Goal: Information Seeking & Learning: Check status

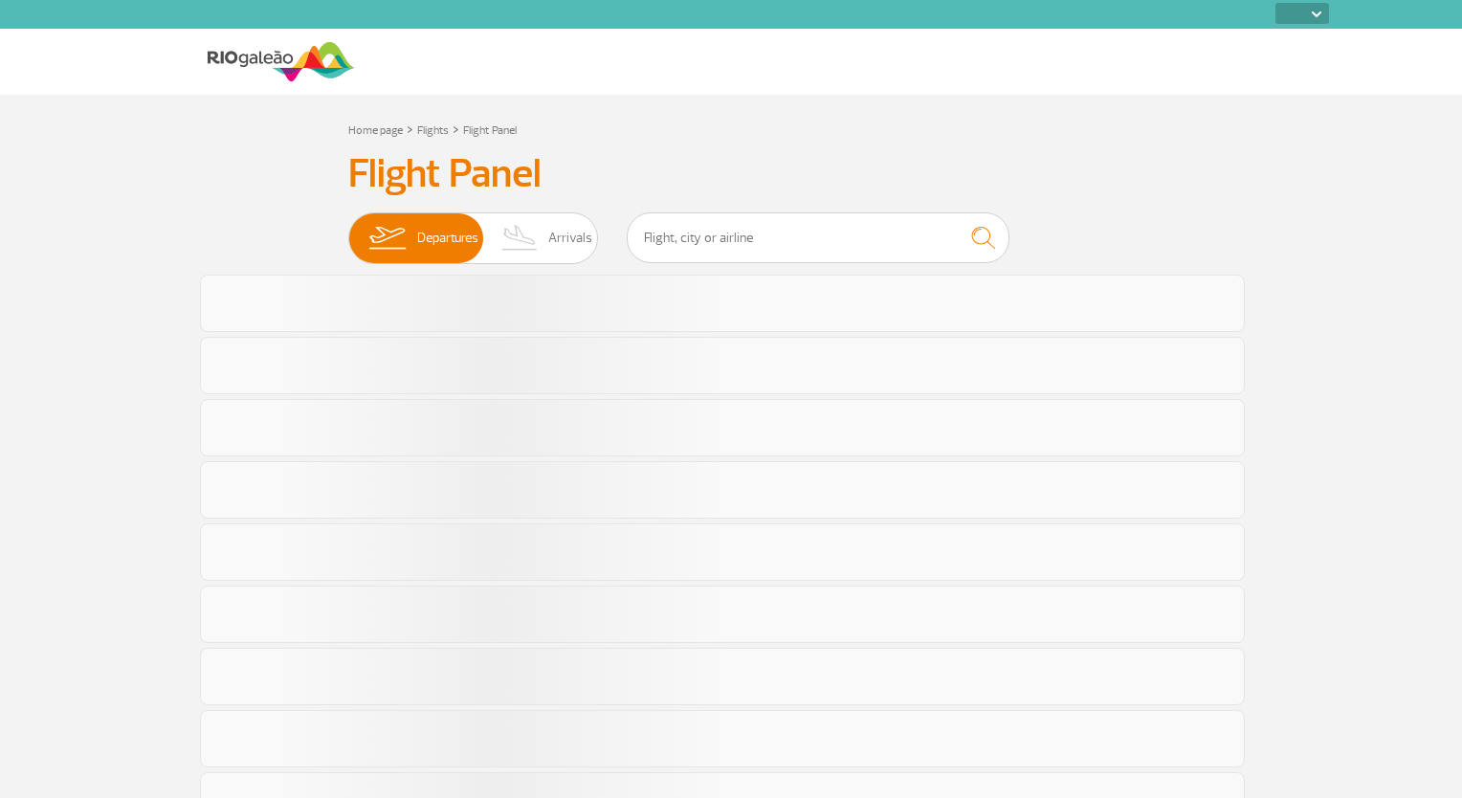
select select
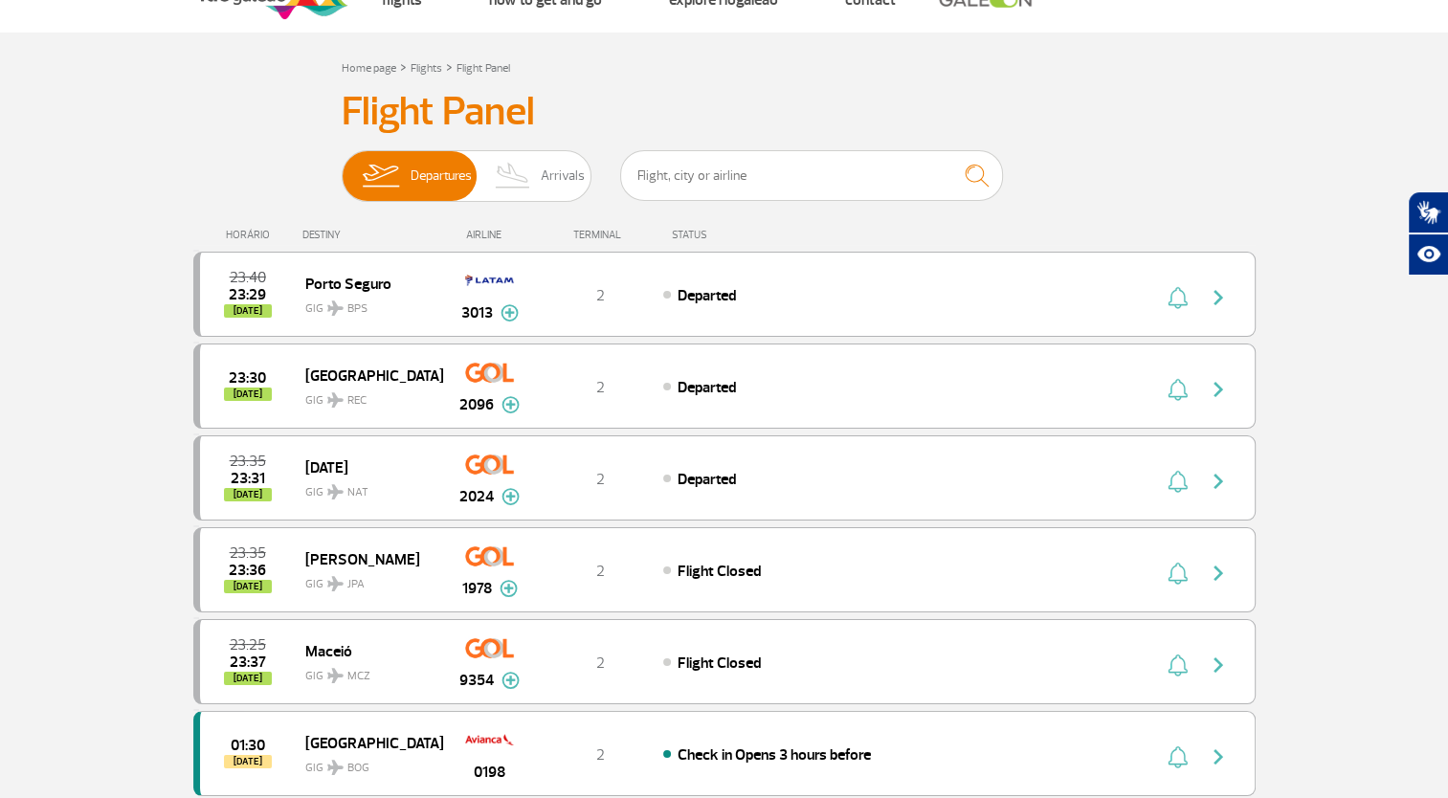
scroll to position [96, 0]
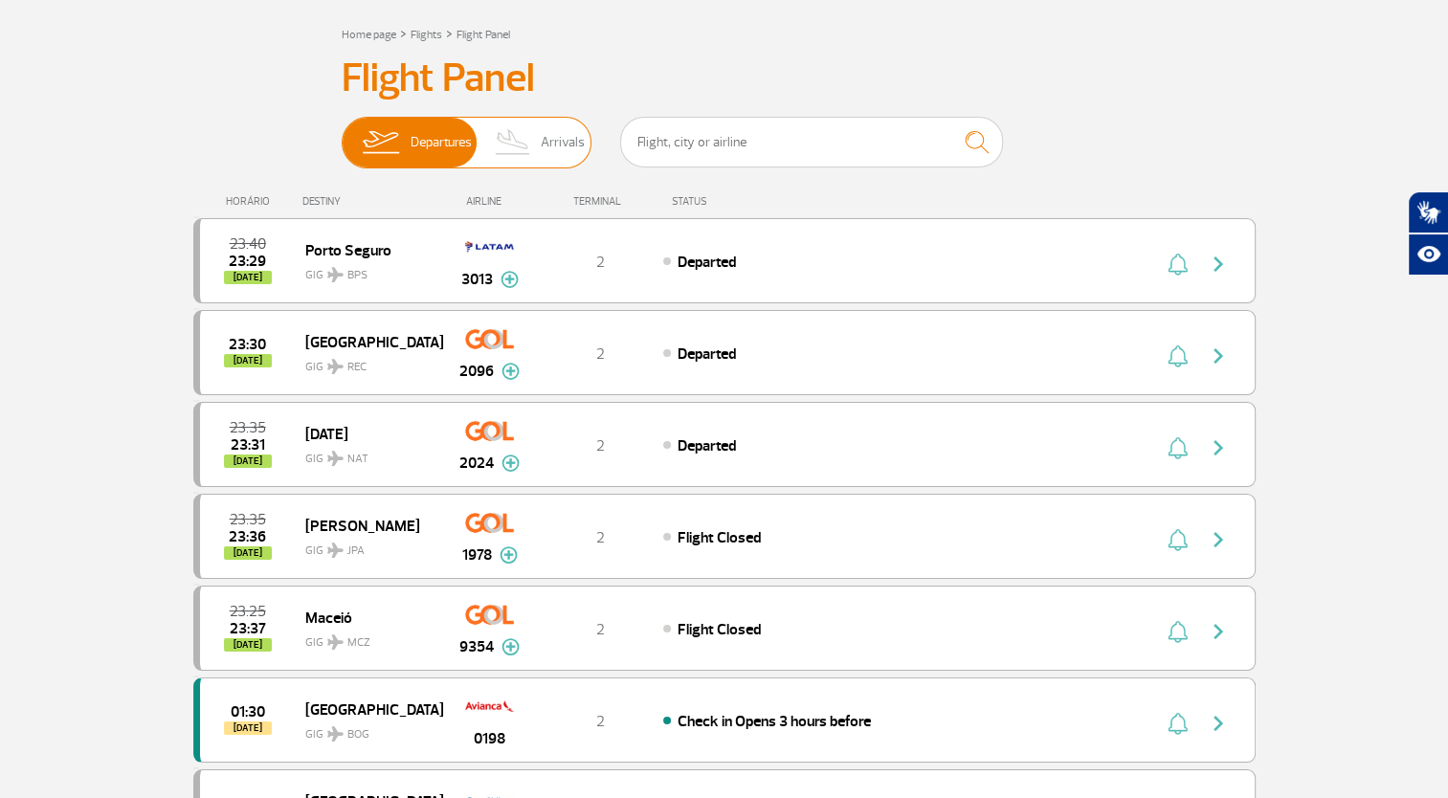
click at [532, 155] on img at bounding box center [513, 143] width 56 height 50
click at [342, 133] on input "Departures Arrivals" at bounding box center [342, 133] width 0 height 0
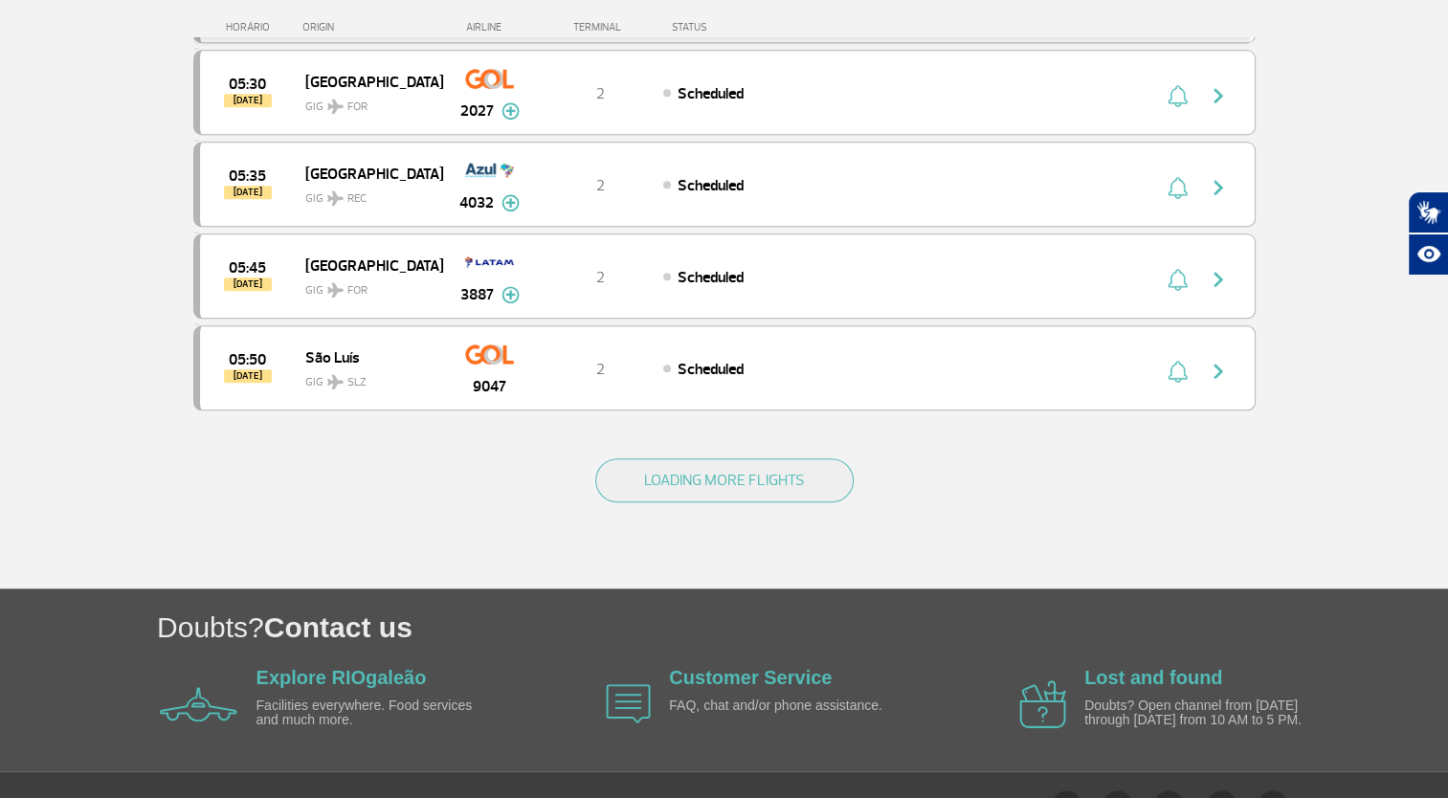
scroll to position [1765, 0]
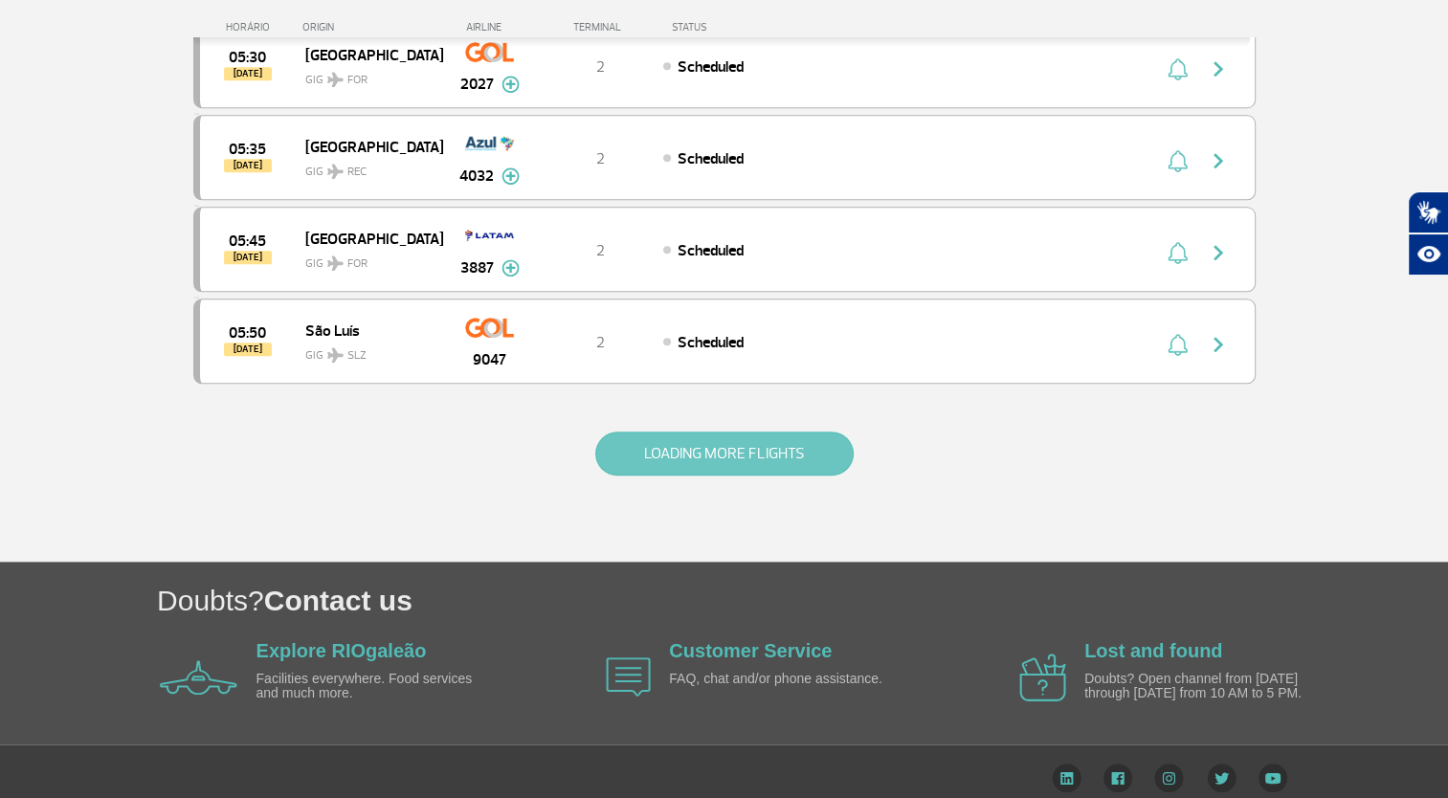
click at [676, 432] on button "LOADING MORE FLIGHTS" at bounding box center [724, 454] width 258 height 44
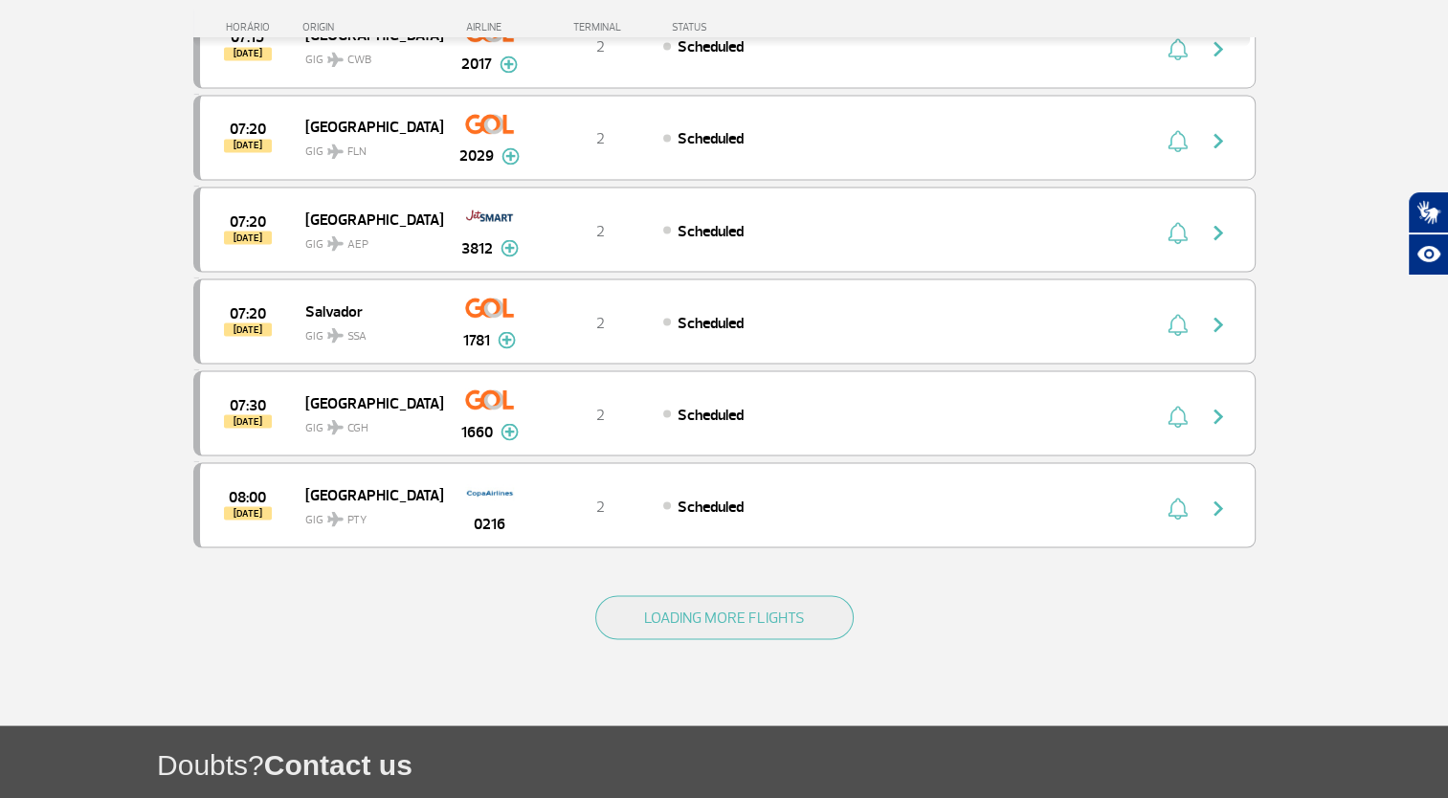
scroll to position [3587, 0]
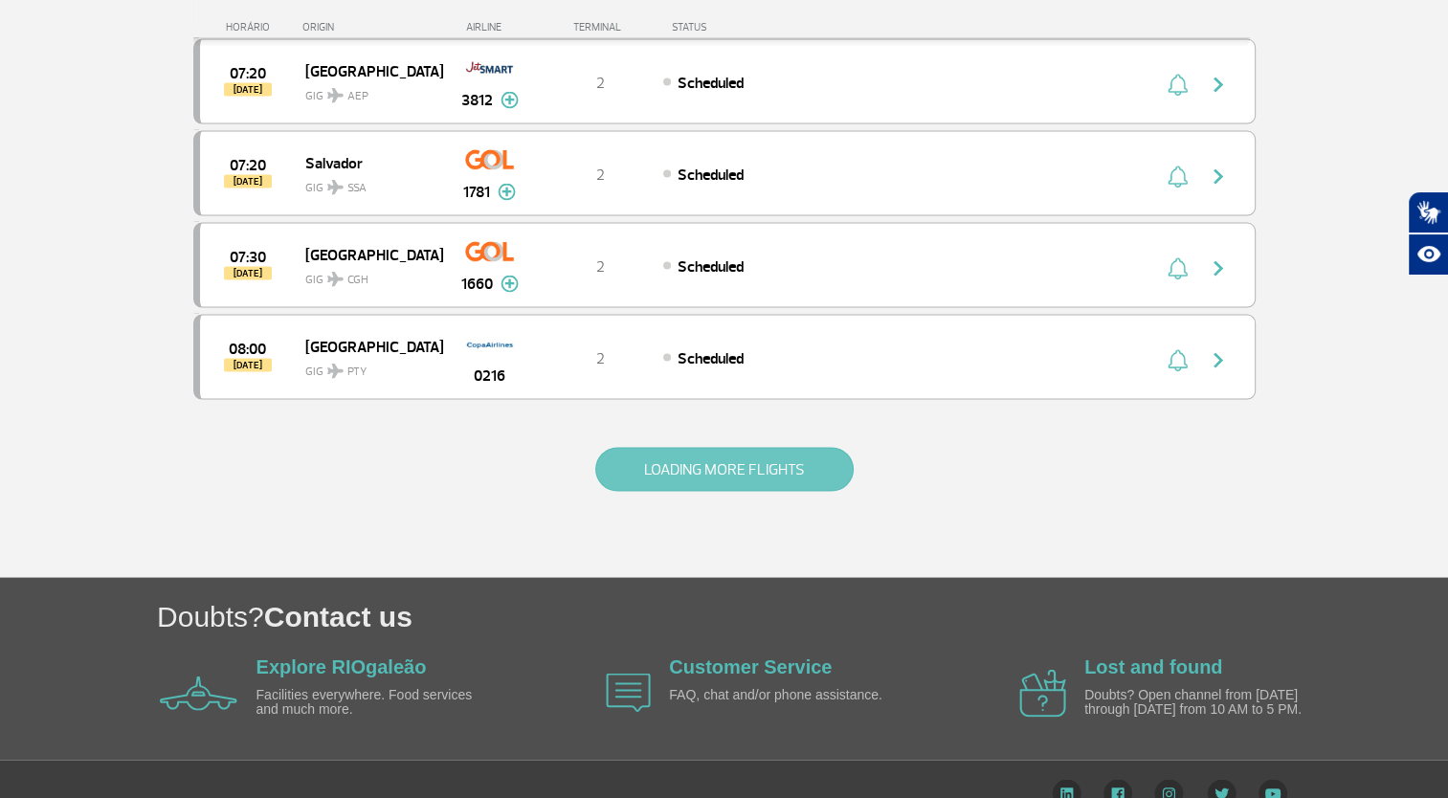
click at [666, 447] on button "LOADING MORE FLIGHTS" at bounding box center [724, 469] width 258 height 44
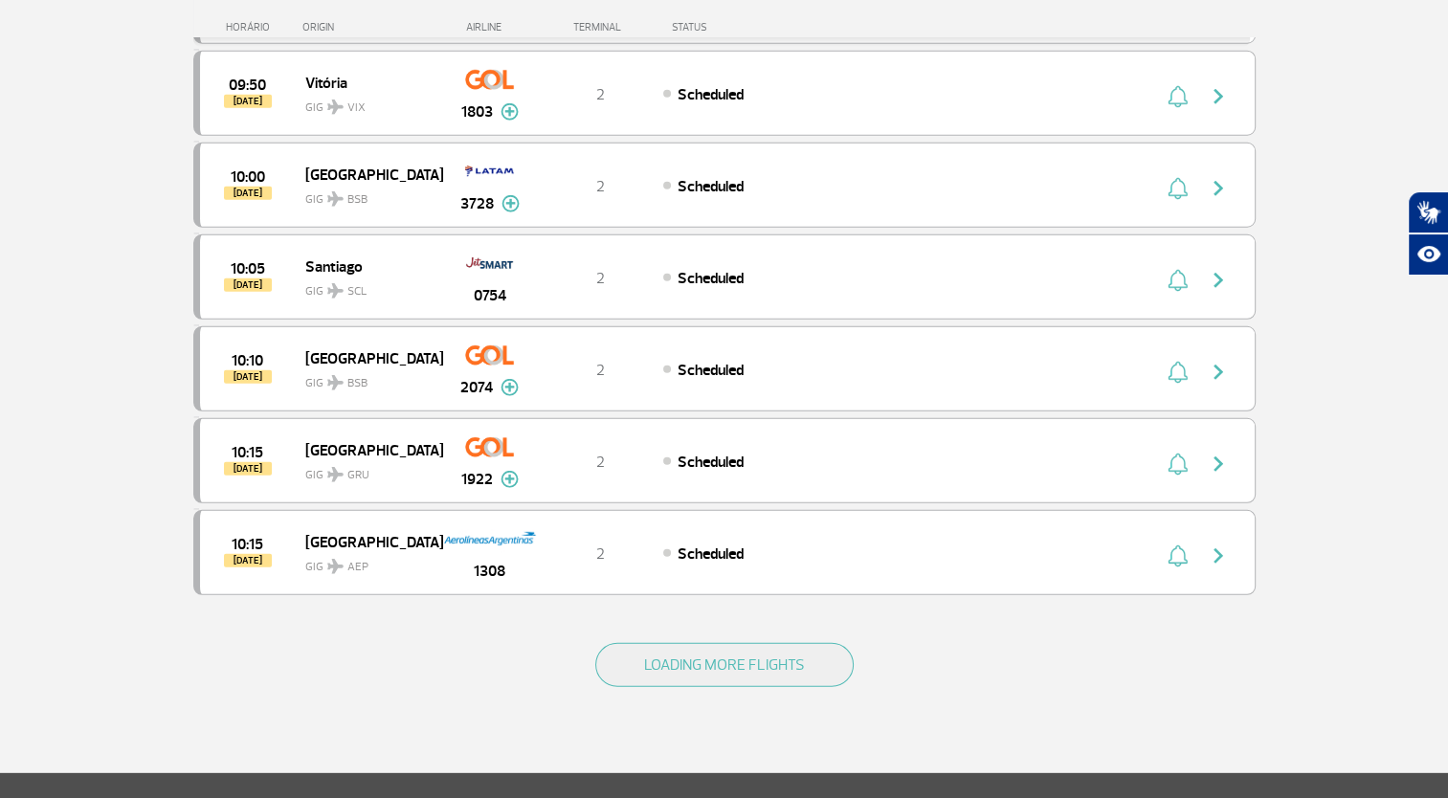
scroll to position [5405, 0]
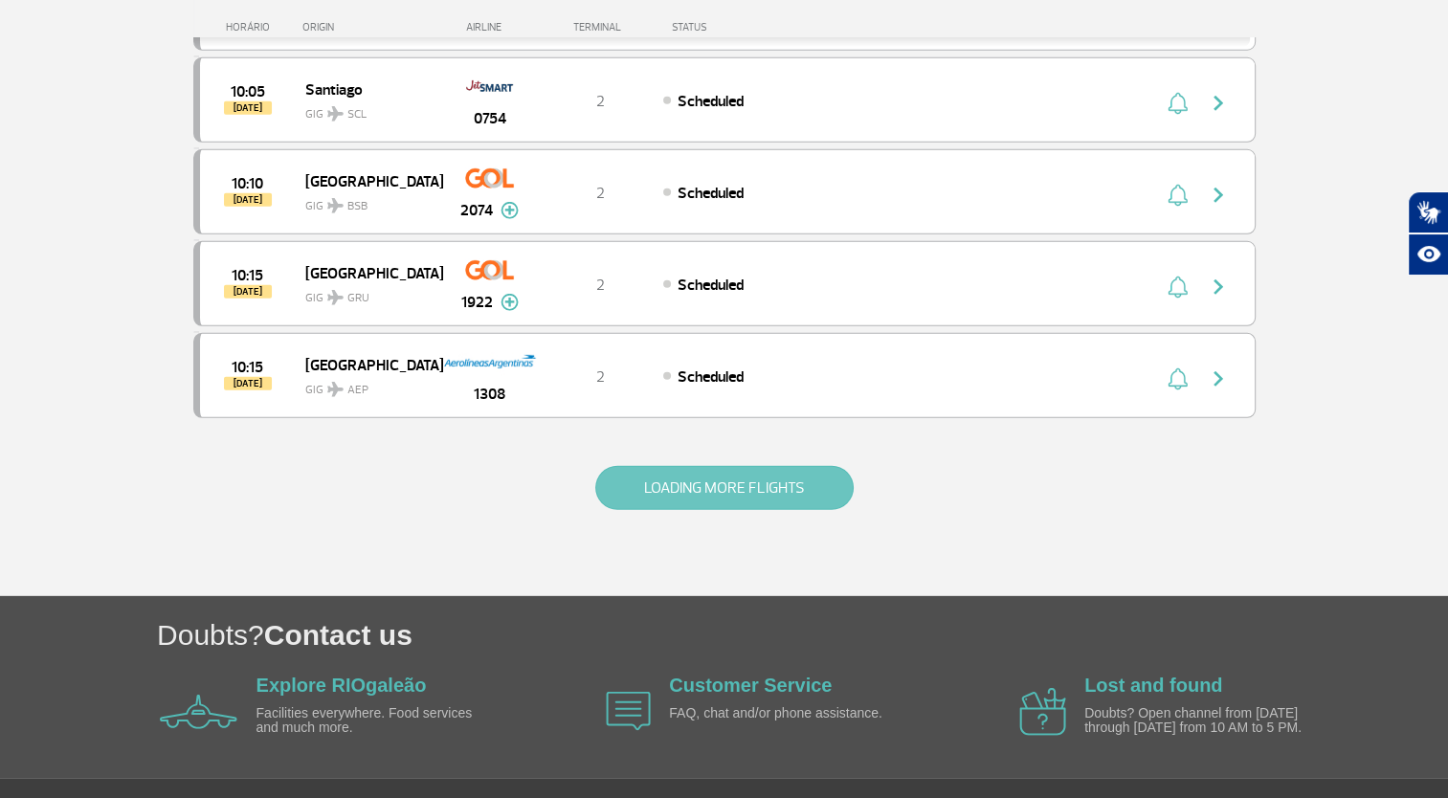
click at [694, 466] on button "LOADING MORE FLIGHTS" at bounding box center [724, 488] width 258 height 44
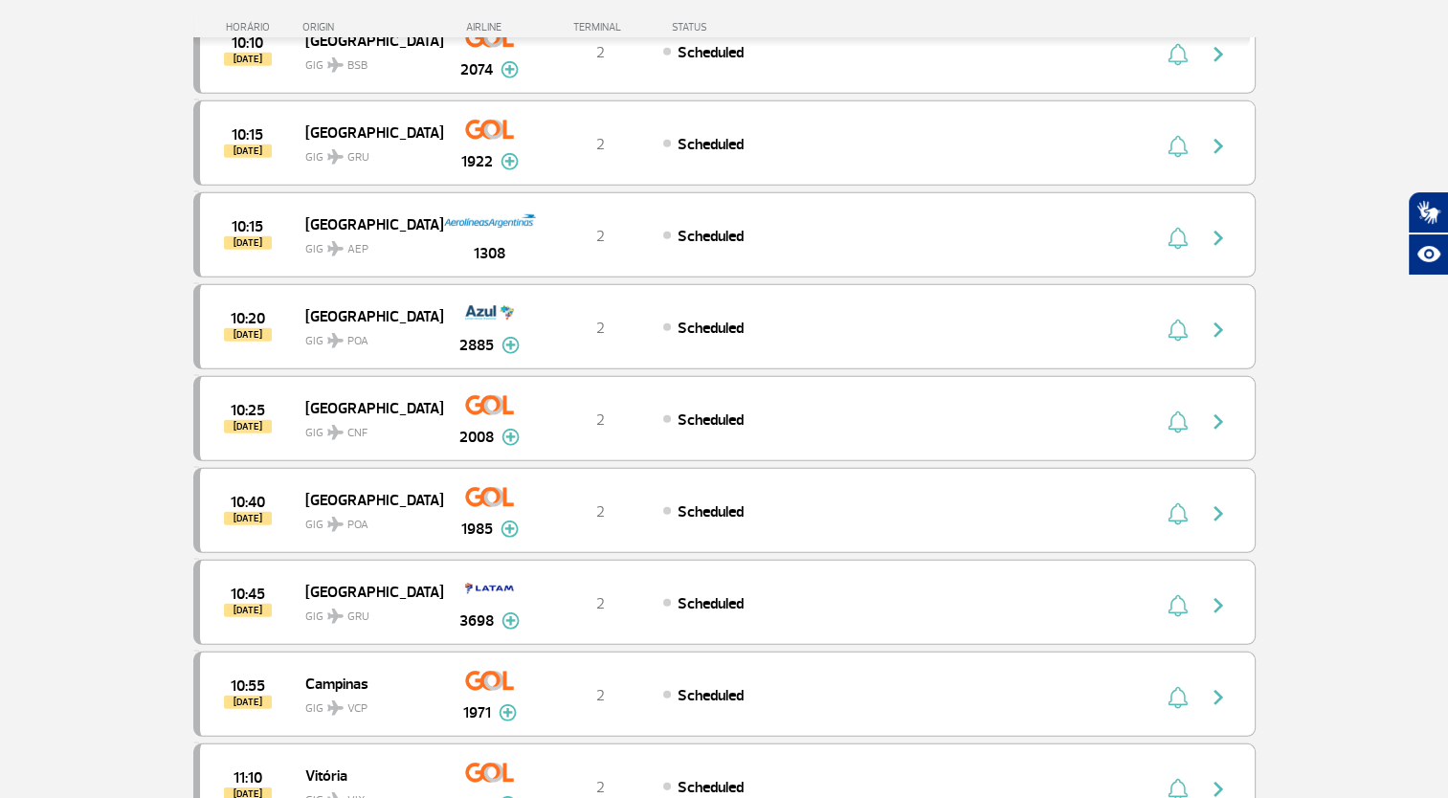
scroll to position [5596, 0]
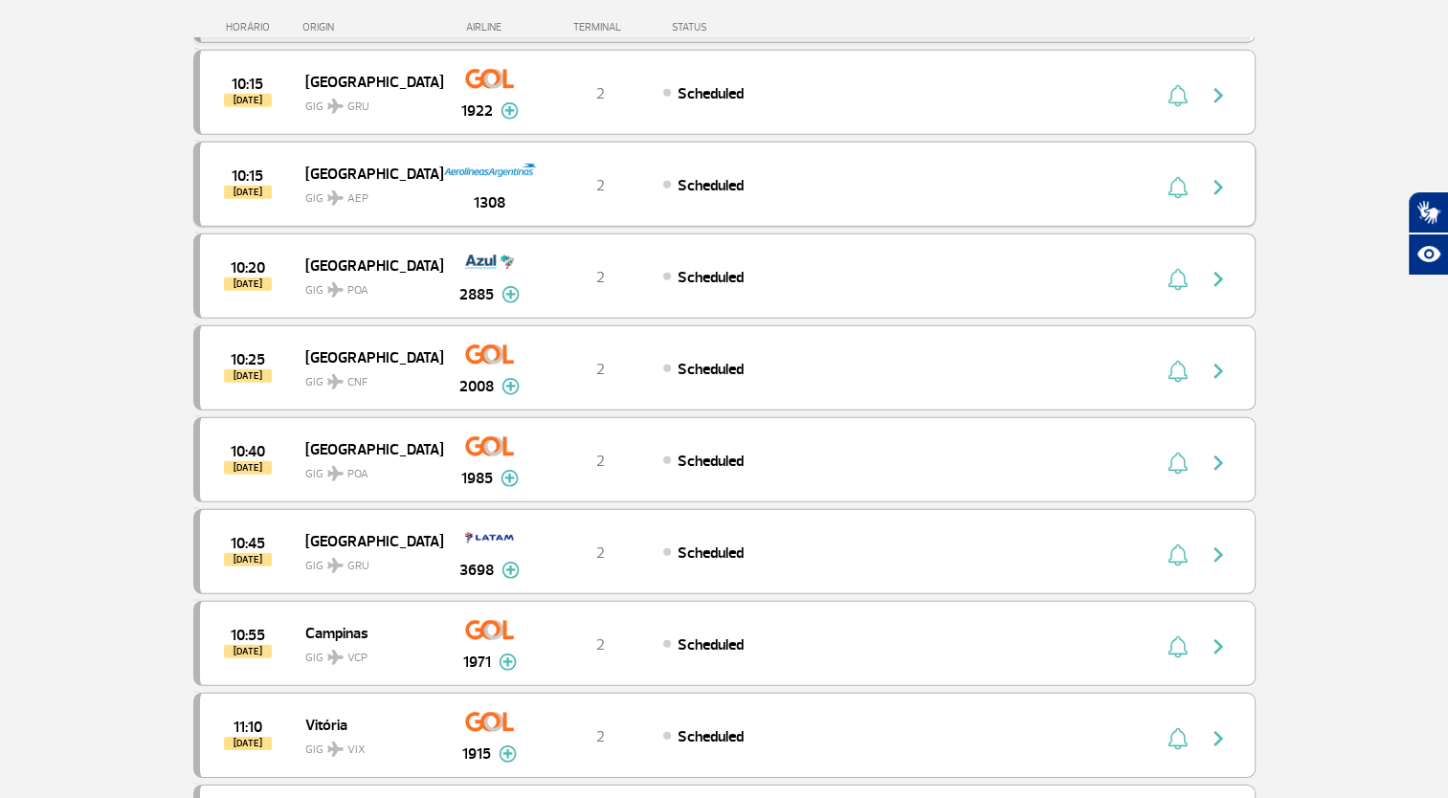
click at [350, 190] on span "AEP" at bounding box center [357, 198] width 21 height 17
click at [1225, 176] on img "button" at bounding box center [1218, 187] width 23 height 23
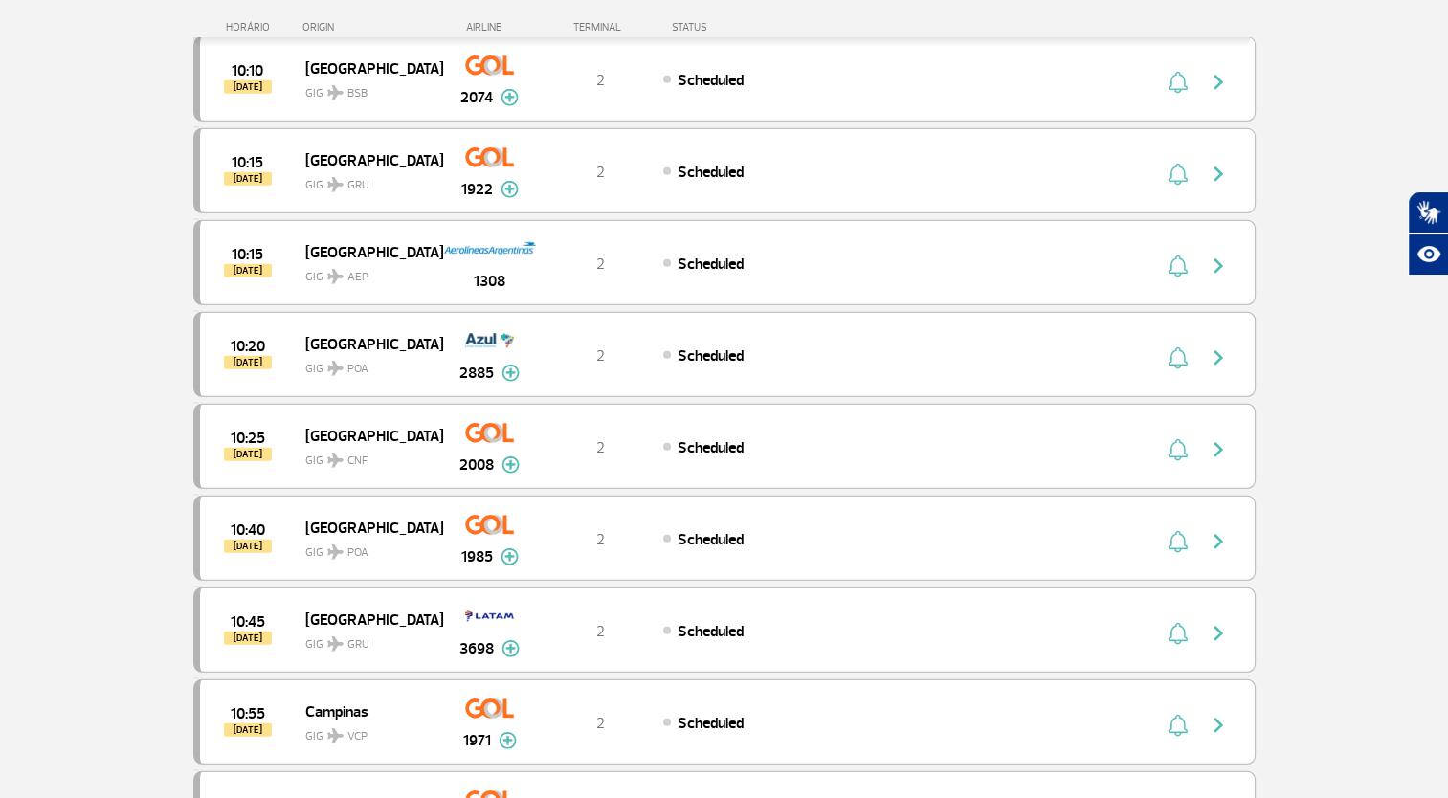
scroll to position [5405, 0]
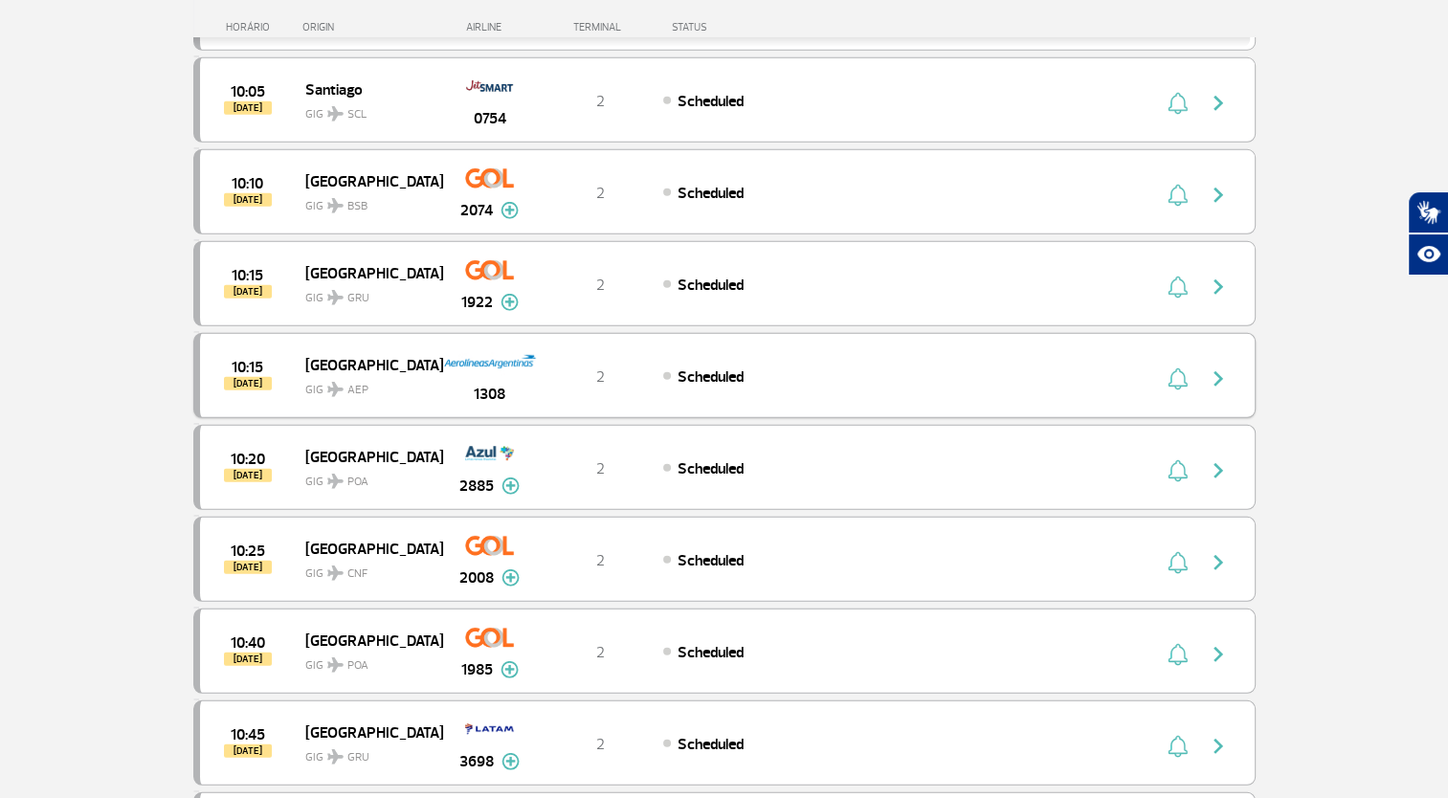
click at [1214, 367] on img "button" at bounding box center [1218, 378] width 23 height 23
click at [325, 371] on span "GIG AEP" at bounding box center [366, 385] width 122 height 28
click at [622, 457] on div "2" at bounding box center [600, 467] width 126 height 21
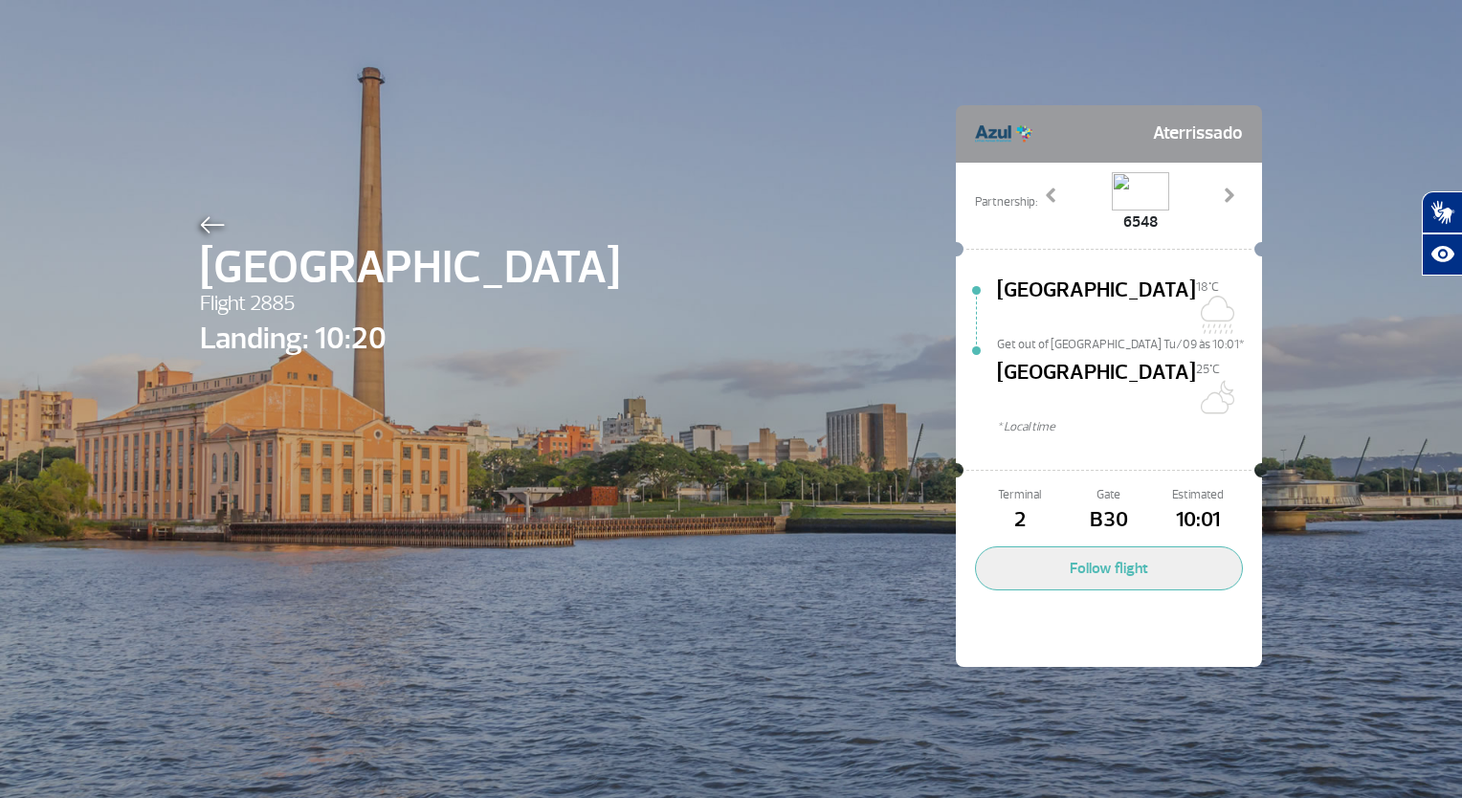
click at [200, 218] on img at bounding box center [212, 224] width 25 height 17
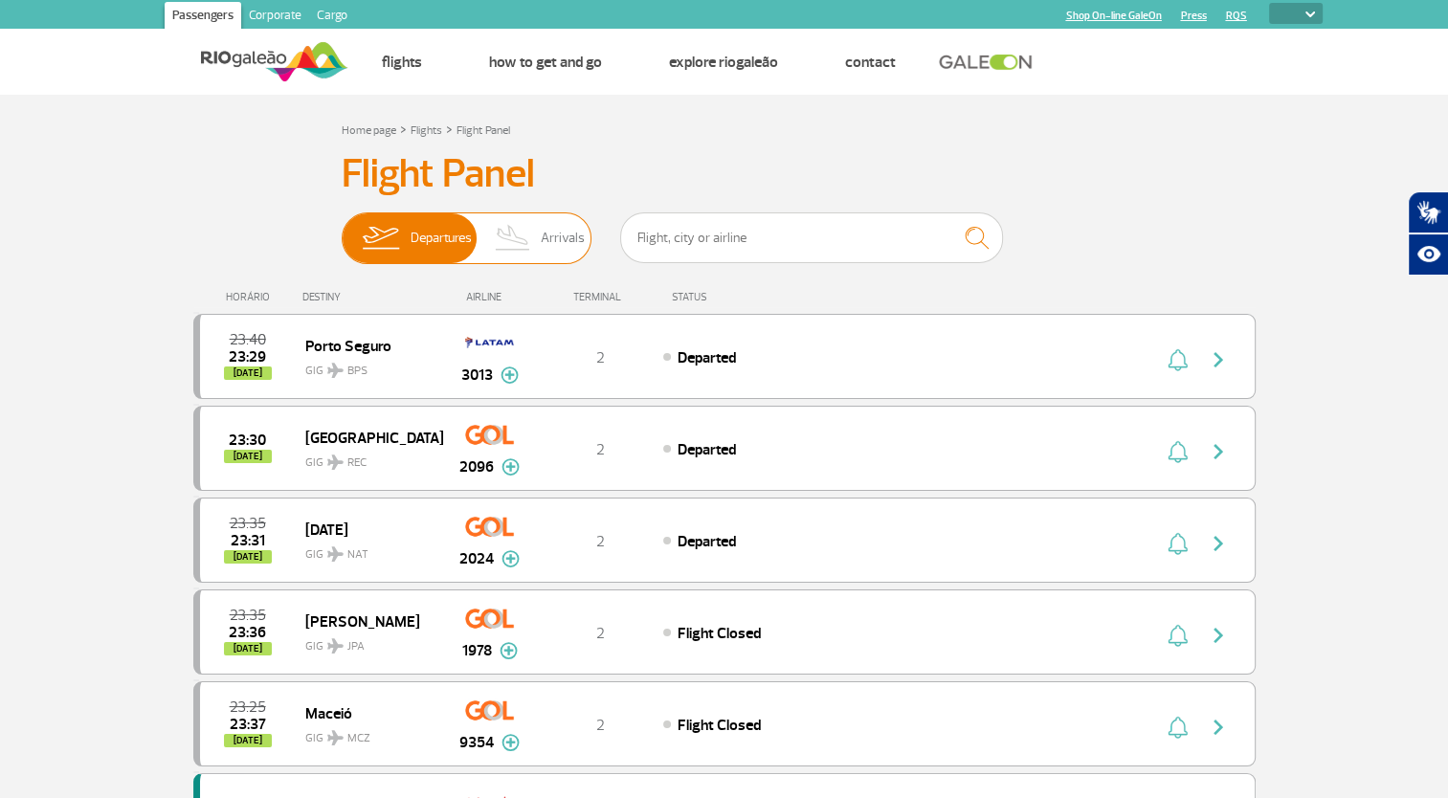
click at [544, 247] on span "Arrivals" at bounding box center [563, 238] width 44 height 50
click at [342, 229] on input "Departures Arrivals" at bounding box center [342, 229] width 0 height 0
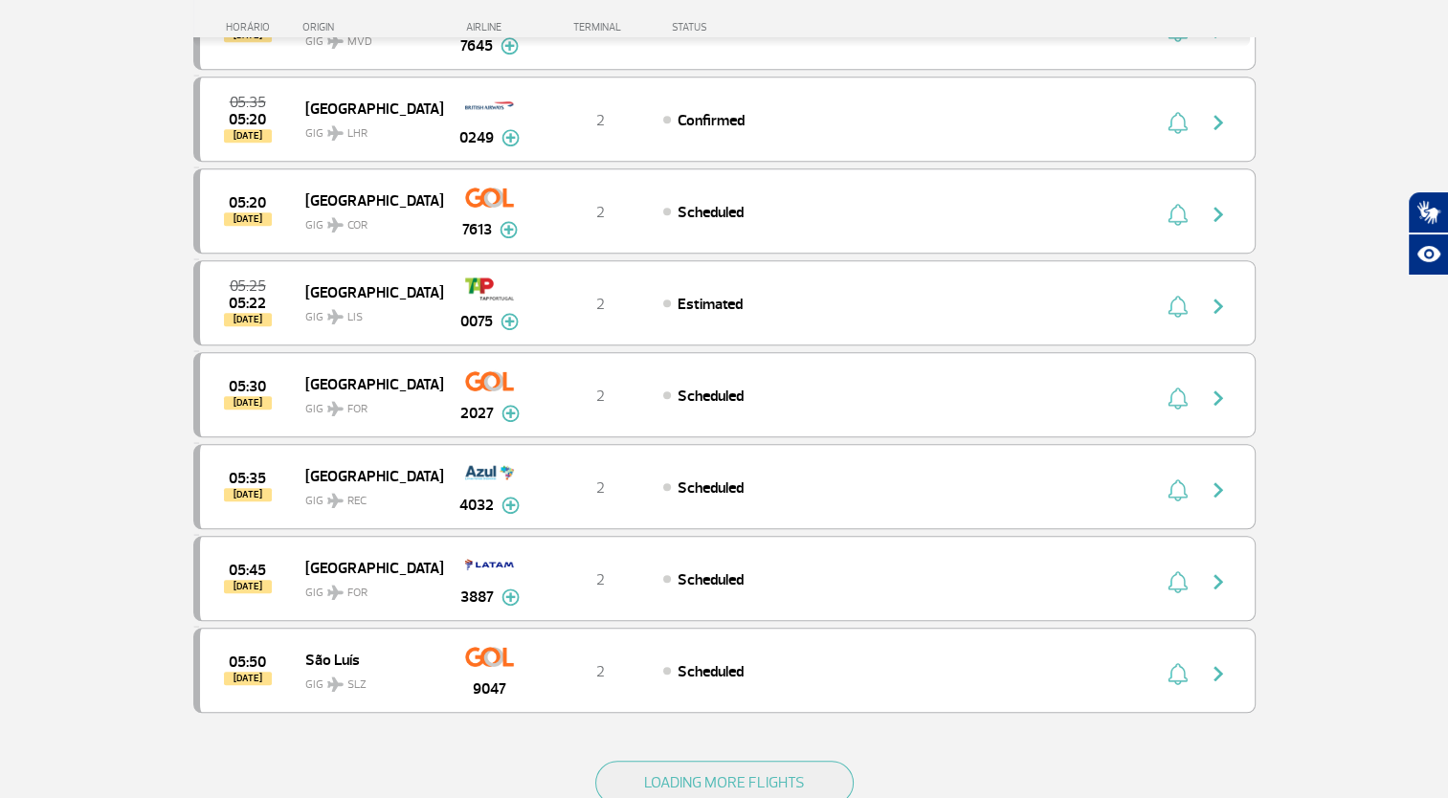
scroll to position [1765, 0]
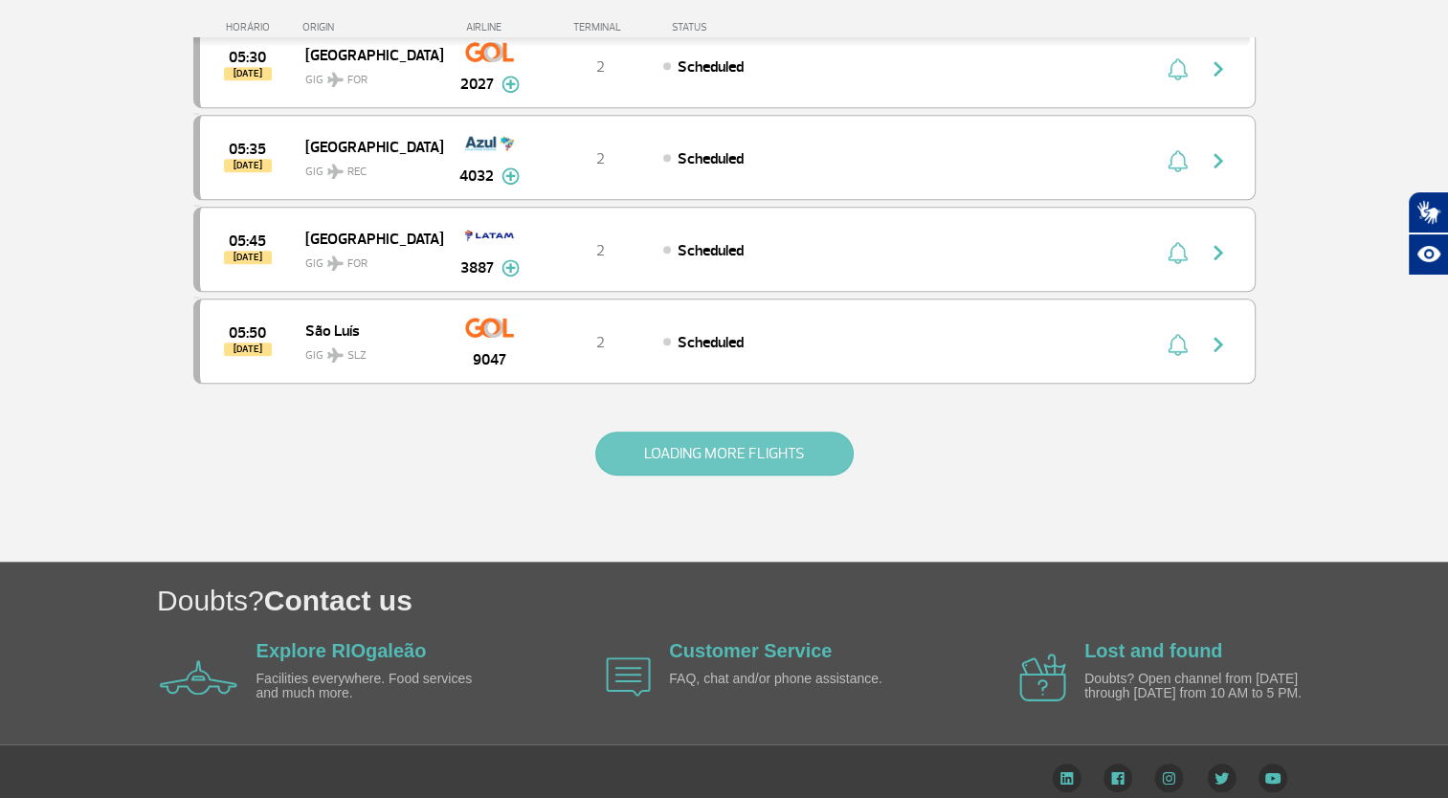
click at [699, 443] on button "LOADING MORE FLIGHTS" at bounding box center [724, 454] width 258 height 44
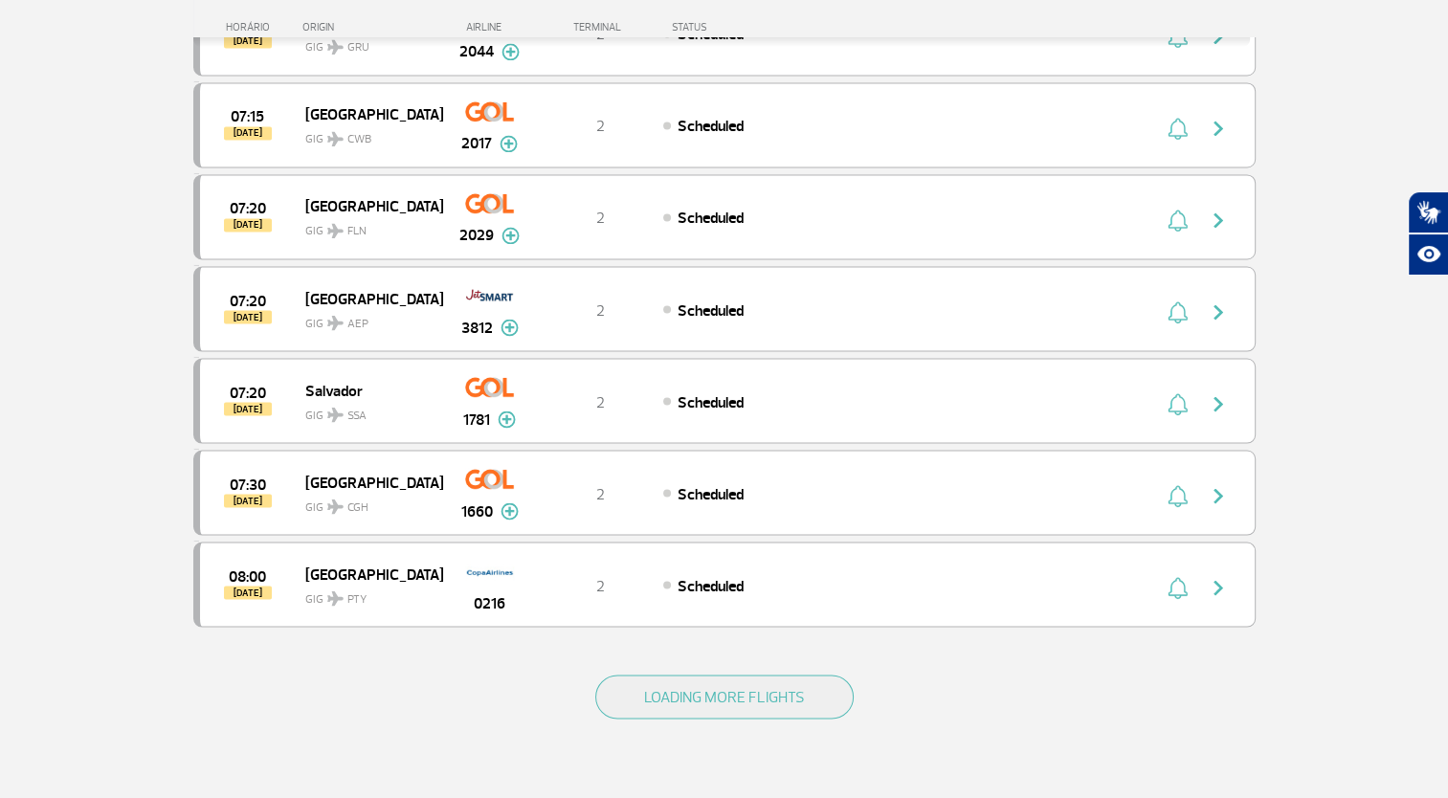
scroll to position [3391, 0]
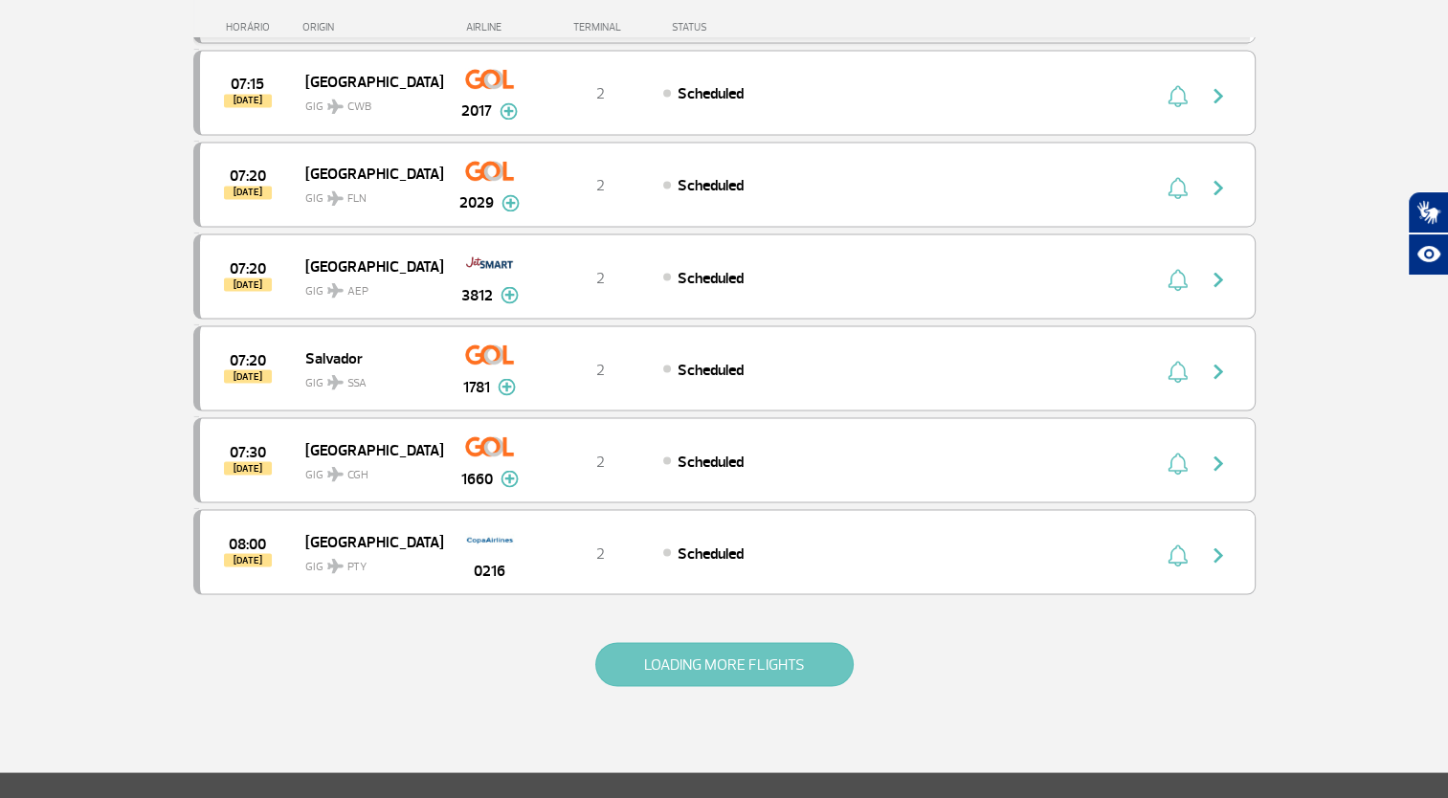
click at [672, 645] on button "LOADING MORE FLIGHTS" at bounding box center [724, 664] width 258 height 44
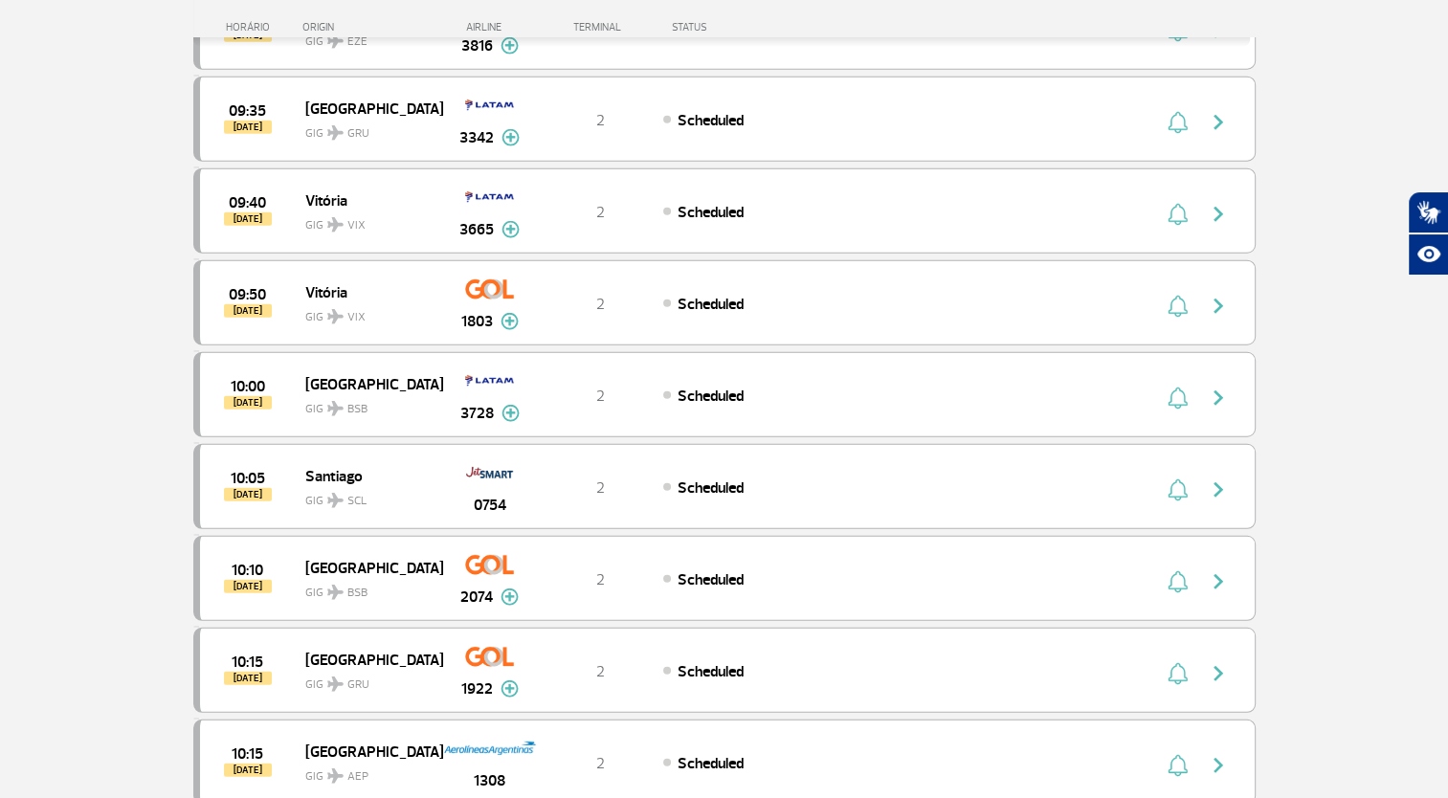
scroll to position [5114, 0]
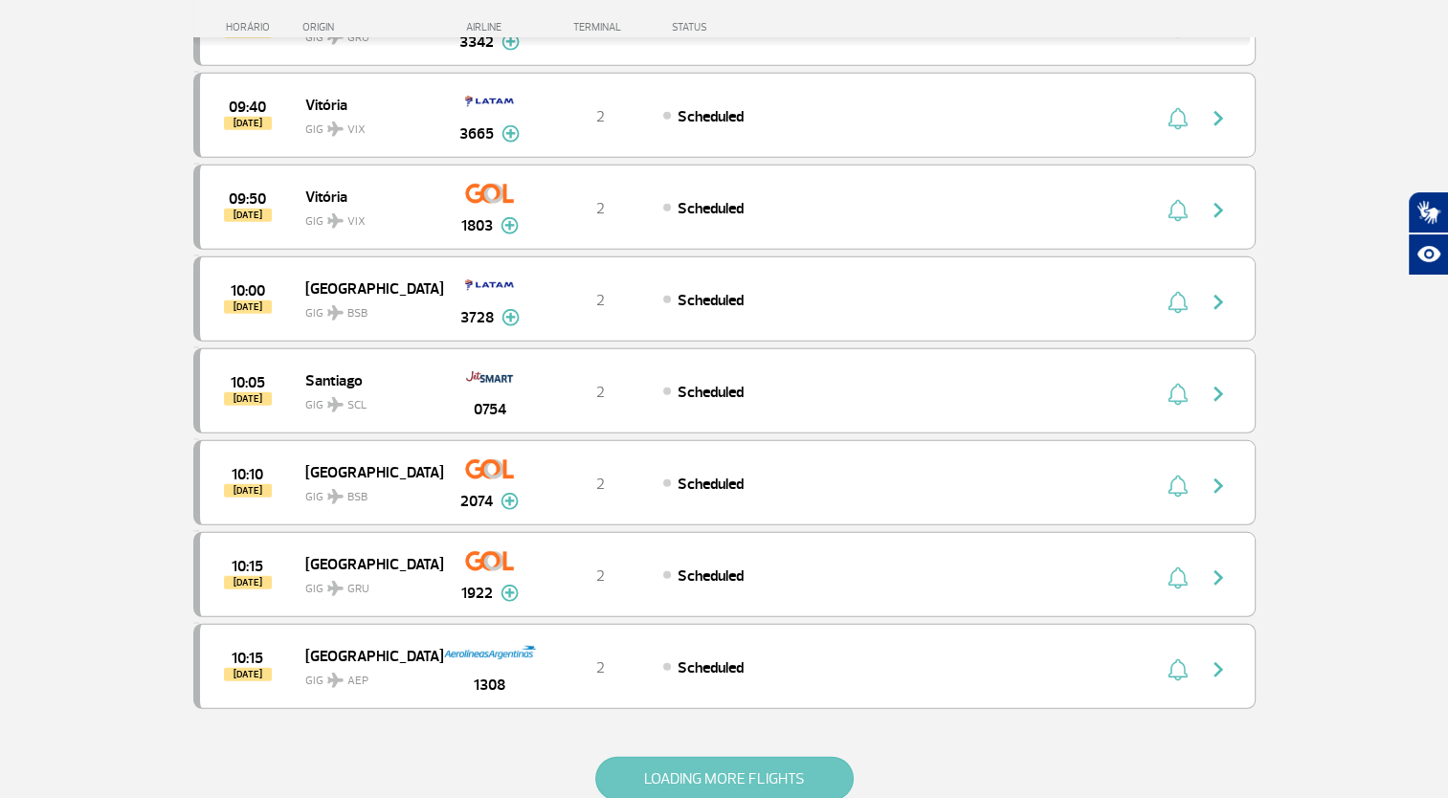
click at [725, 757] on button "LOADING MORE FLIGHTS" at bounding box center [724, 779] width 258 height 44
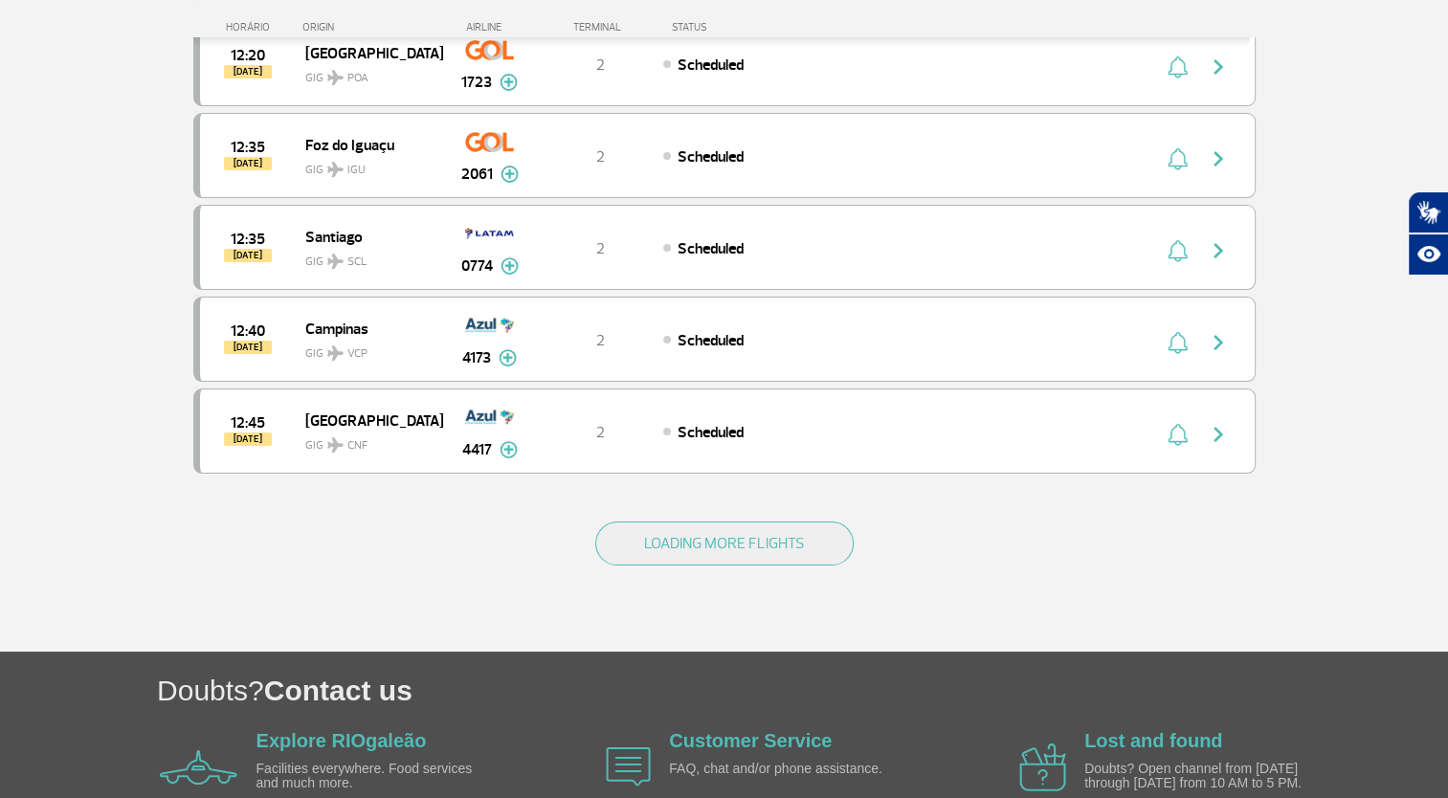
scroll to position [7219, 0]
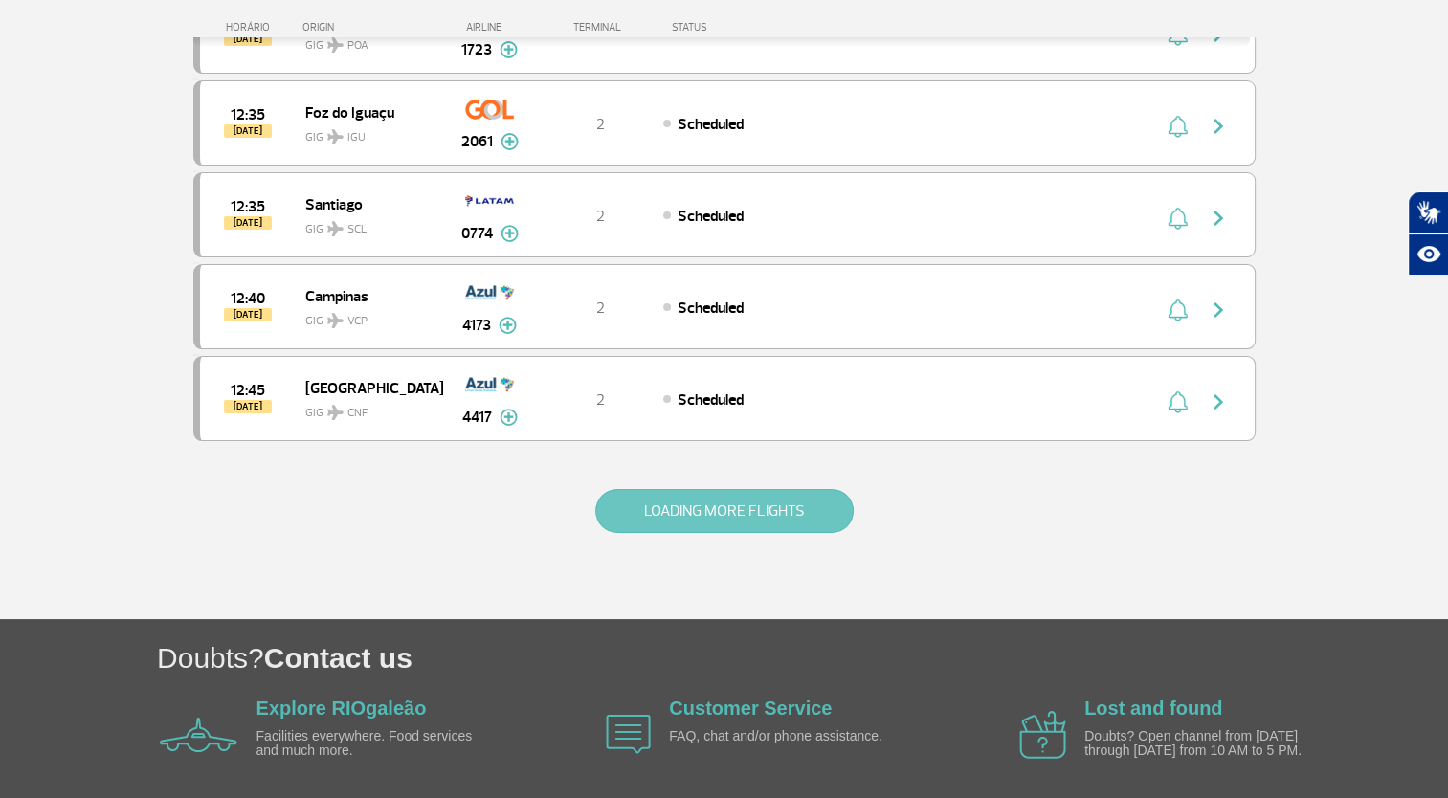
click at [765, 489] on button "LOADING MORE FLIGHTS" at bounding box center [724, 511] width 258 height 44
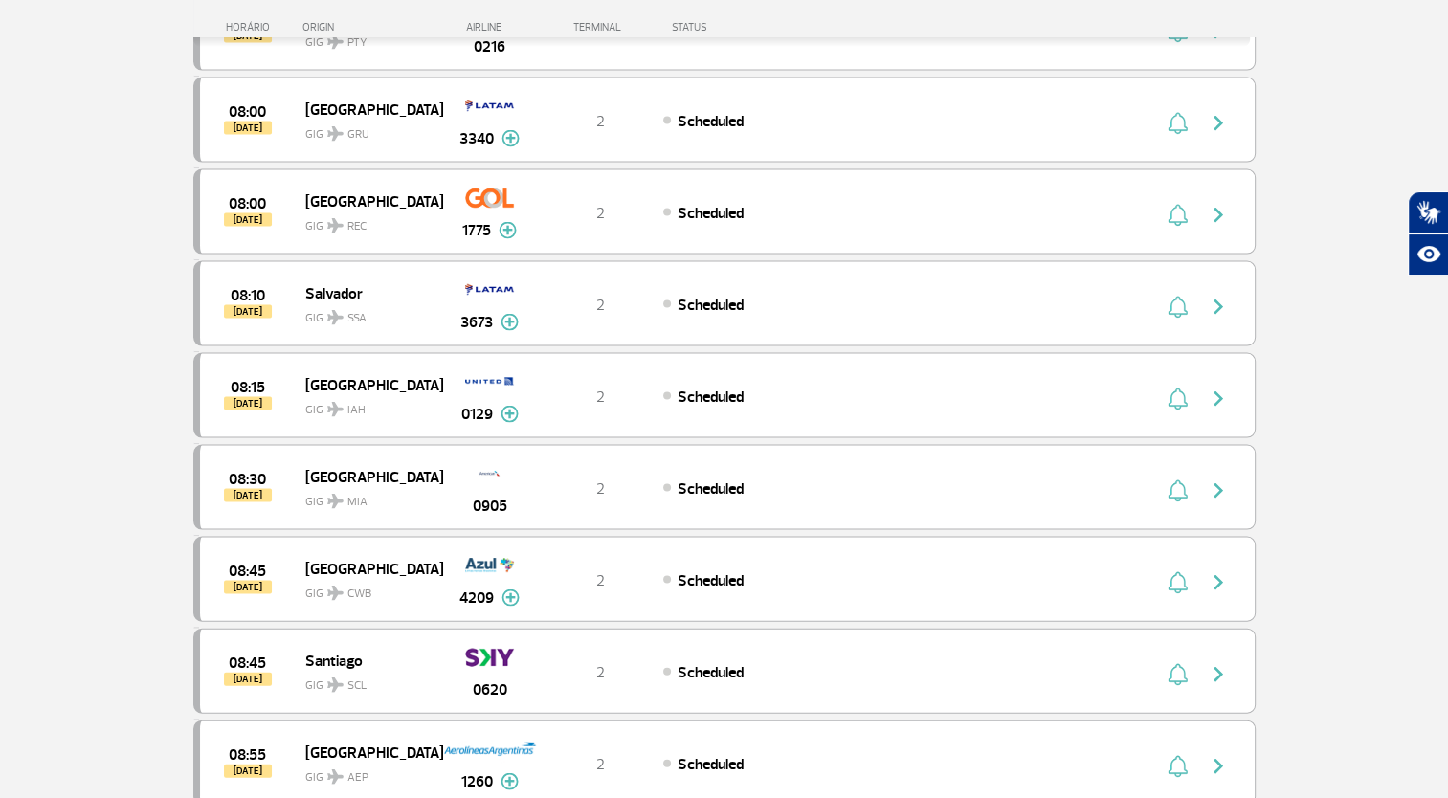
scroll to position [3870, 0]
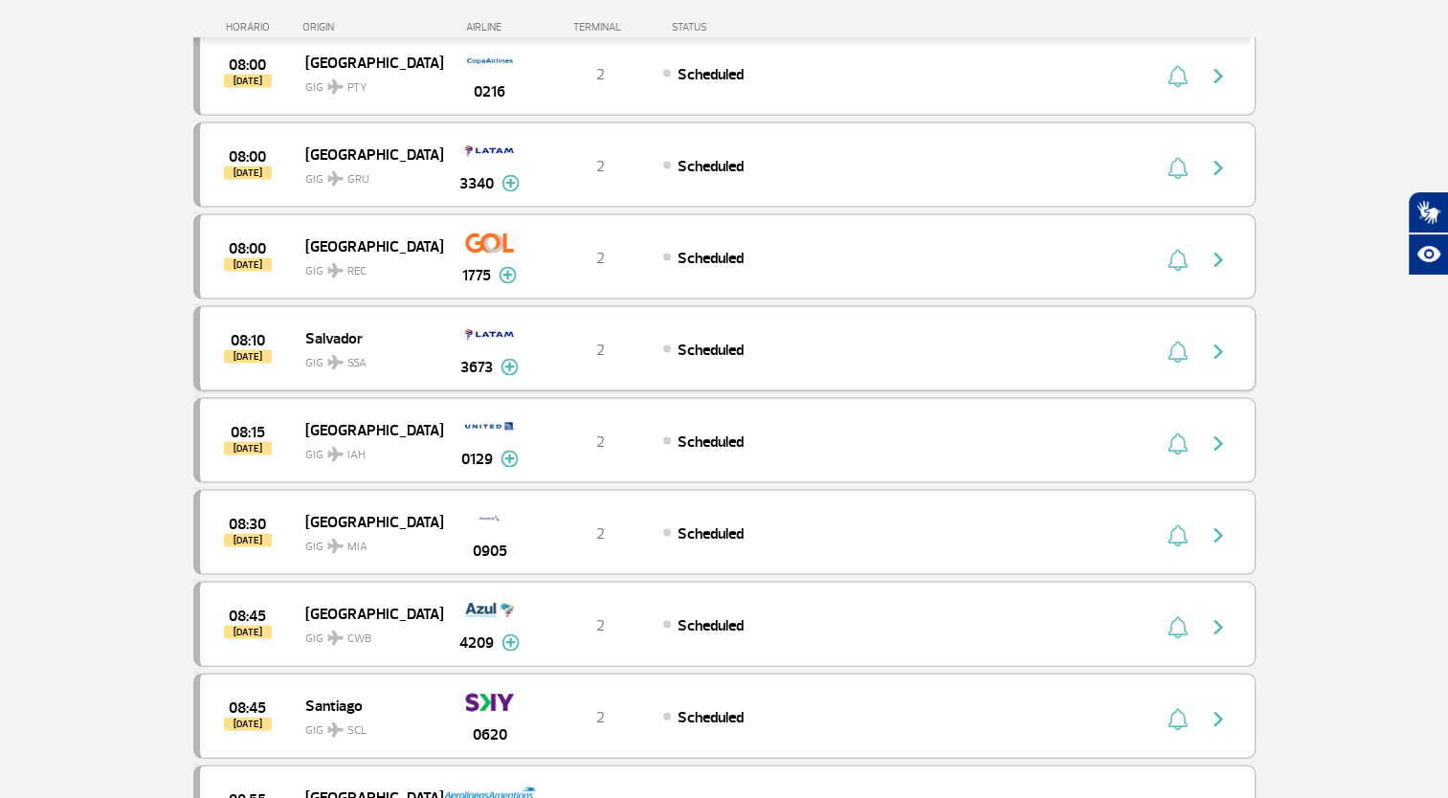
click at [353, 344] on span "GIG SSA" at bounding box center [366, 358] width 122 height 28
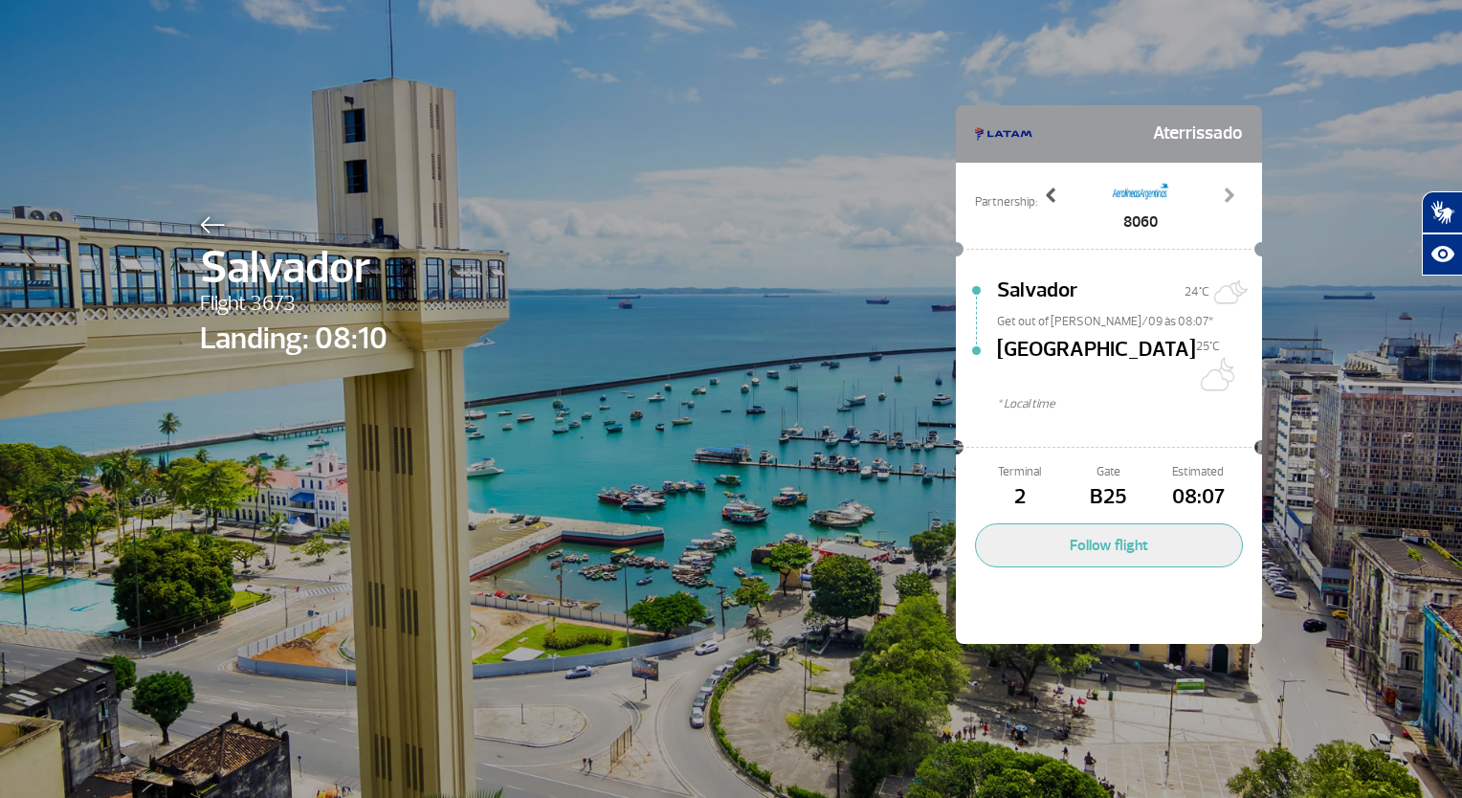
click at [1053, 194] on span at bounding box center [1051, 195] width 19 height 19
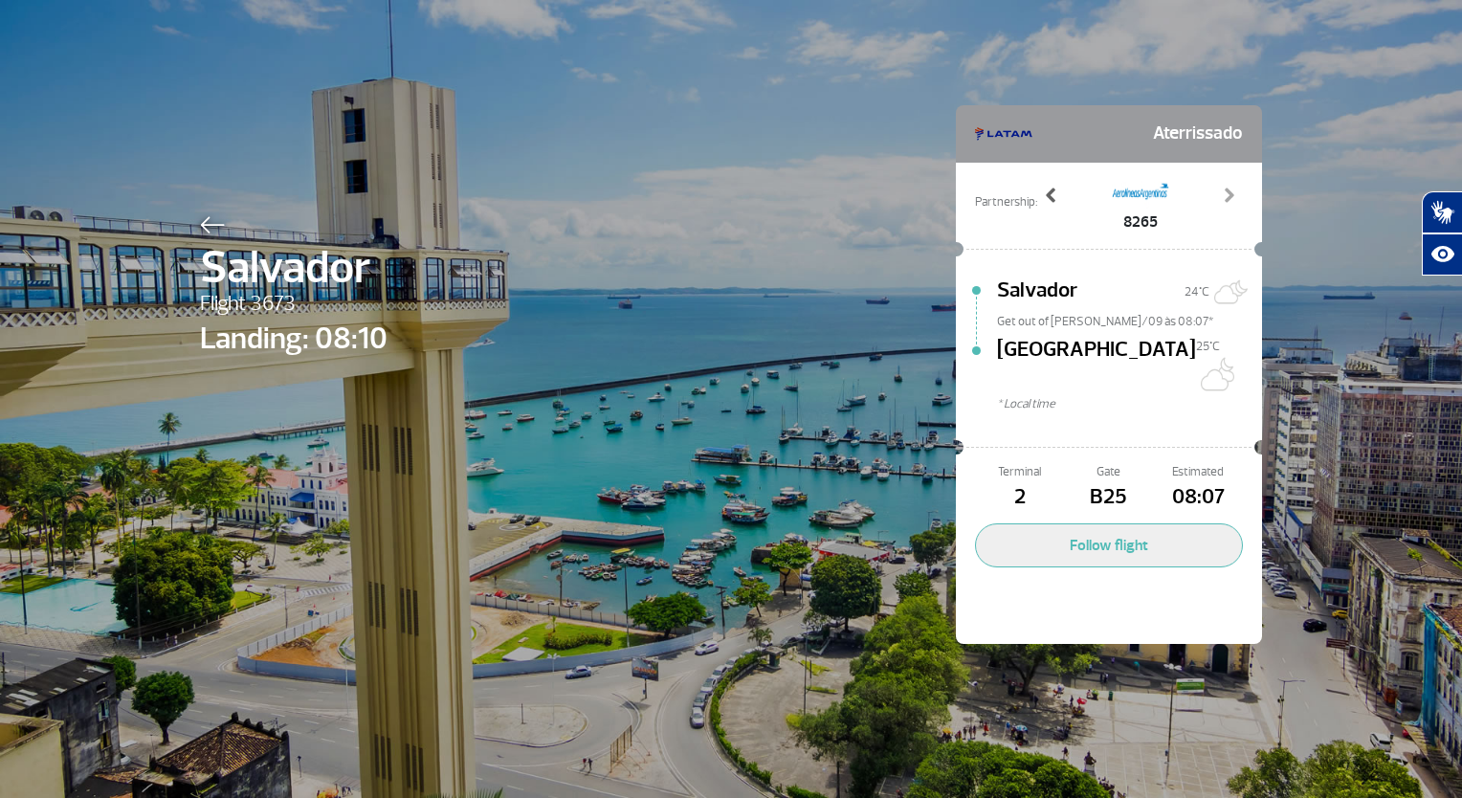
click at [1053, 194] on span at bounding box center [1051, 195] width 19 height 19
